Goal: Navigation & Orientation: Understand site structure

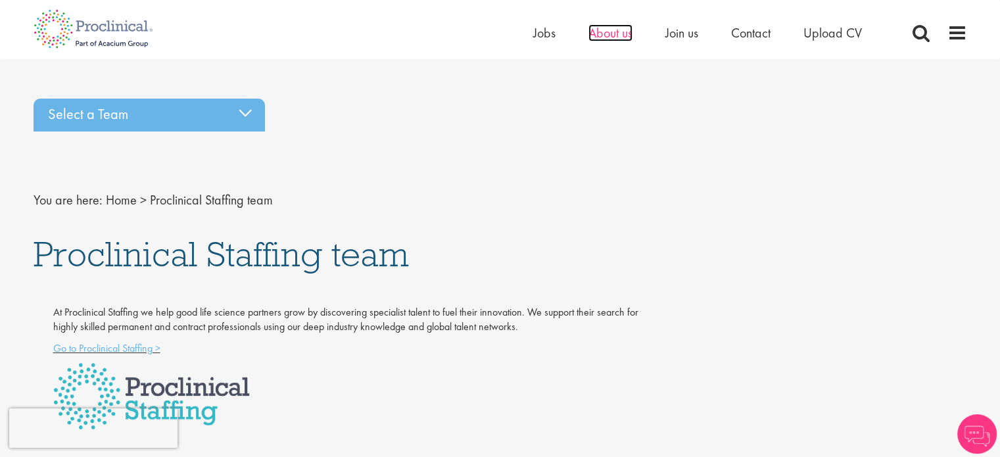
click at [602, 32] on span "About us" at bounding box center [610, 32] width 44 height 17
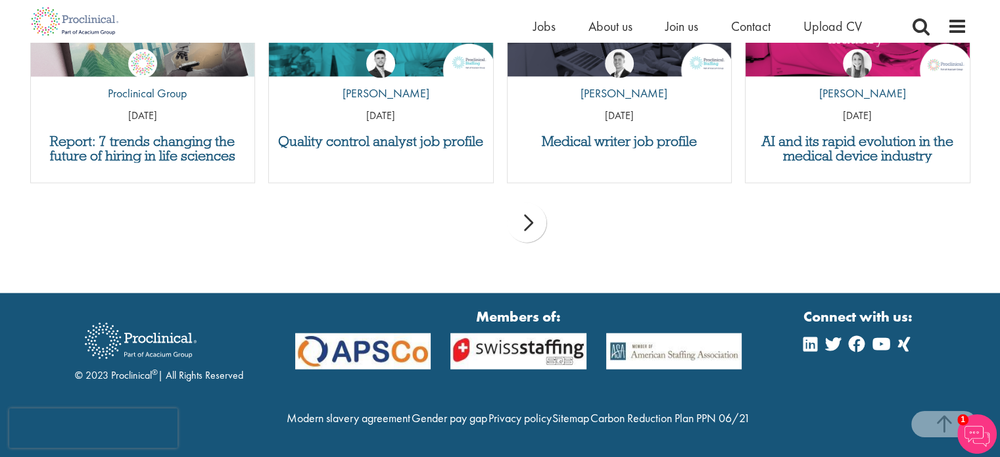
scroll to position [2925, 0]
click at [103, 14] on img at bounding box center [75, 21] width 103 height 43
